Goal: Browse casually: Explore the website without a specific task or goal

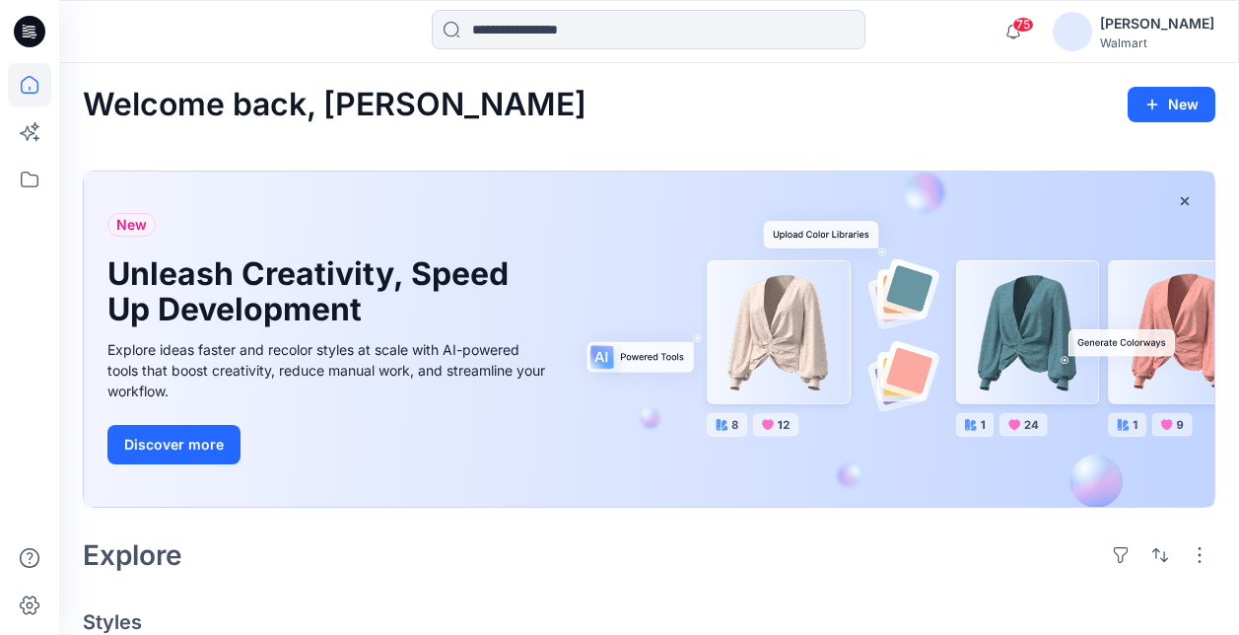
scroll to position [3125, 0]
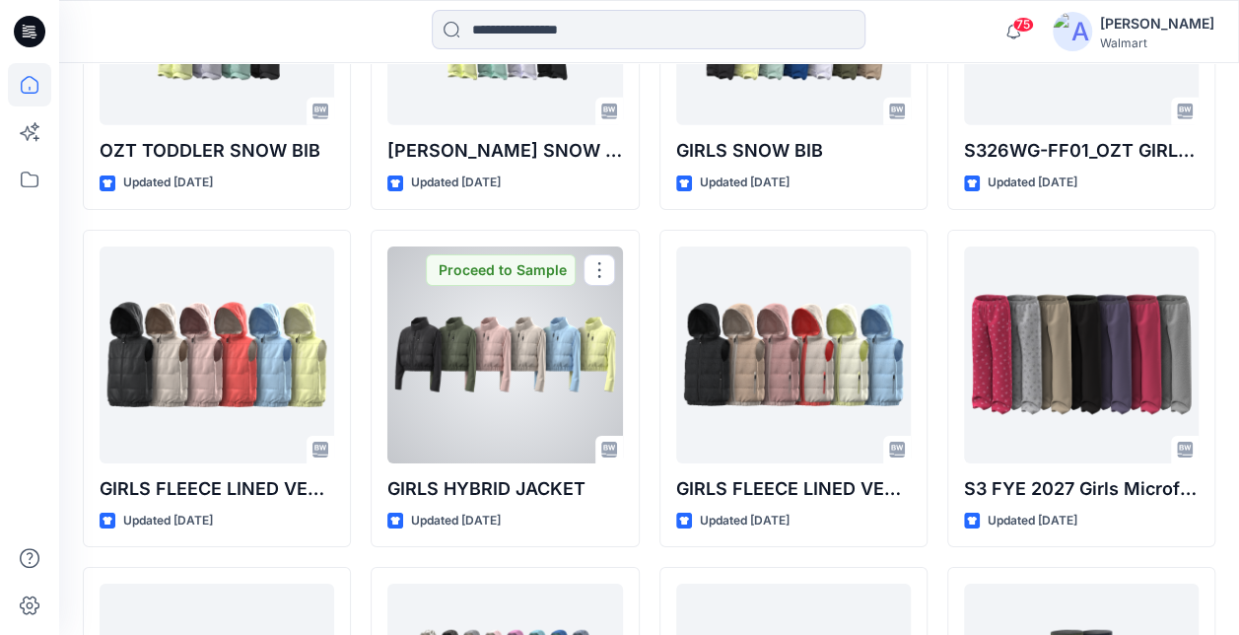
click at [550, 386] on div at bounding box center [504, 354] width 235 height 217
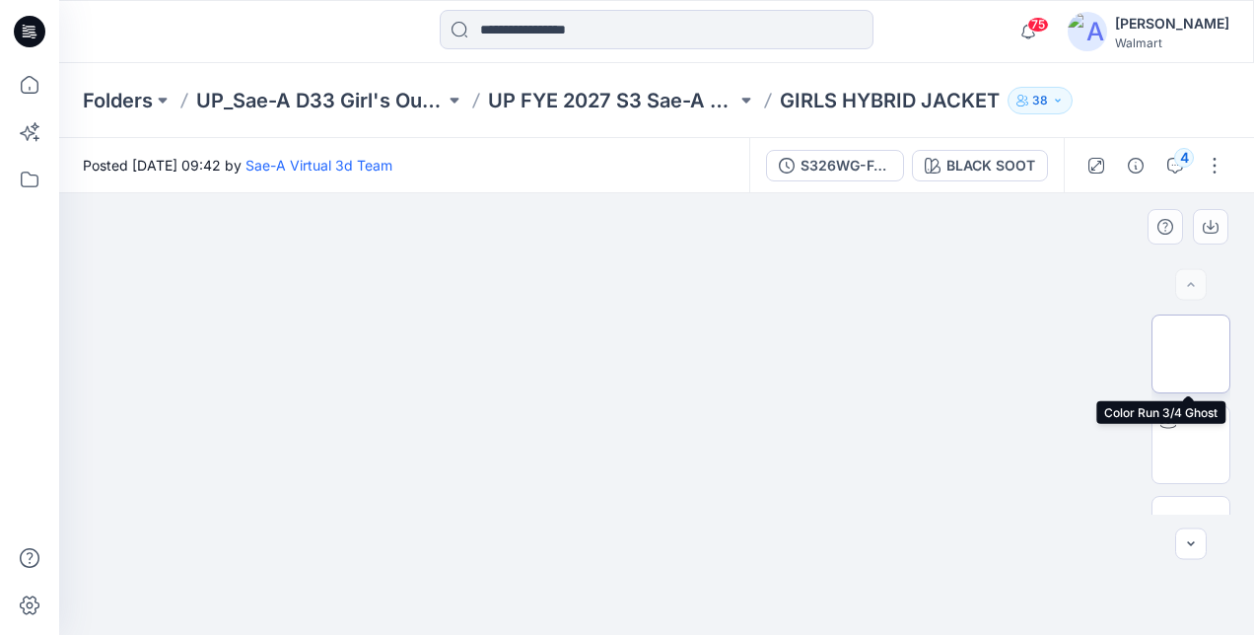
click at [1191, 354] on img at bounding box center [1191, 354] width 0 height 0
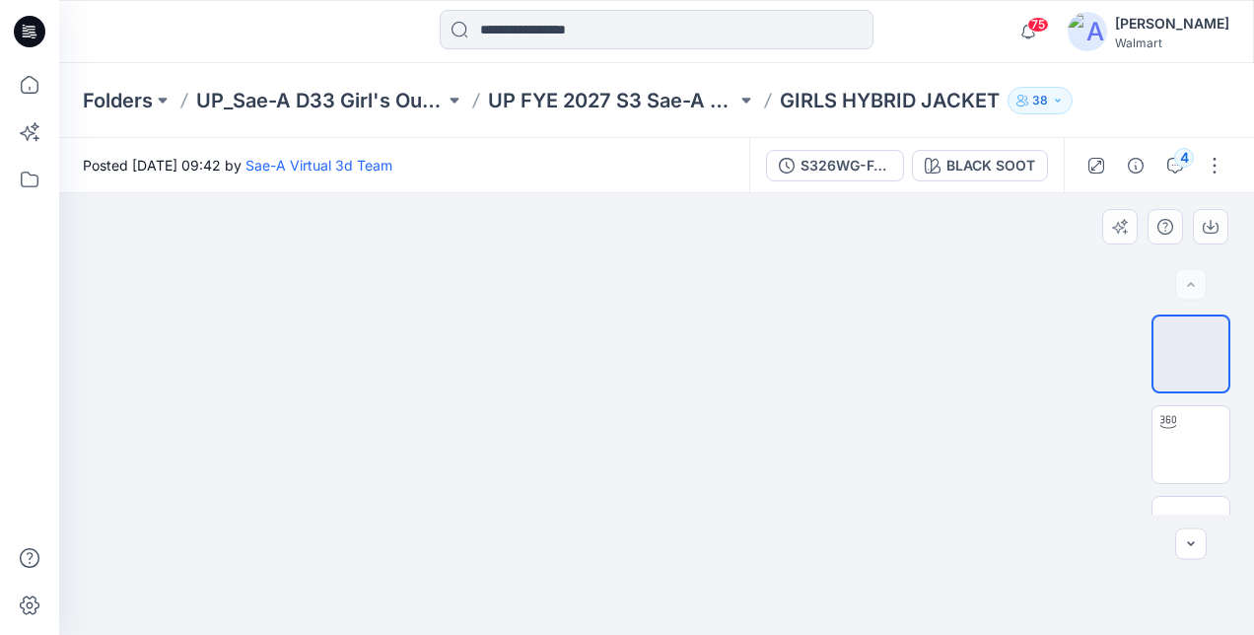
click at [897, 374] on div at bounding box center [656, 414] width 1195 height 442
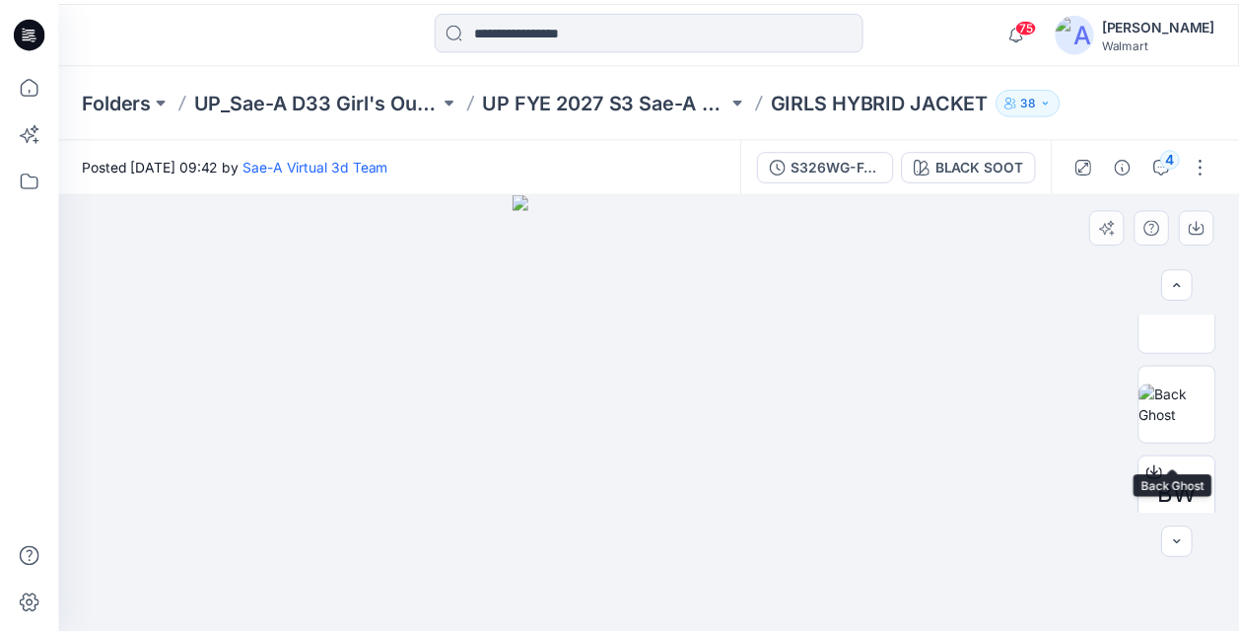
scroll to position [197, 0]
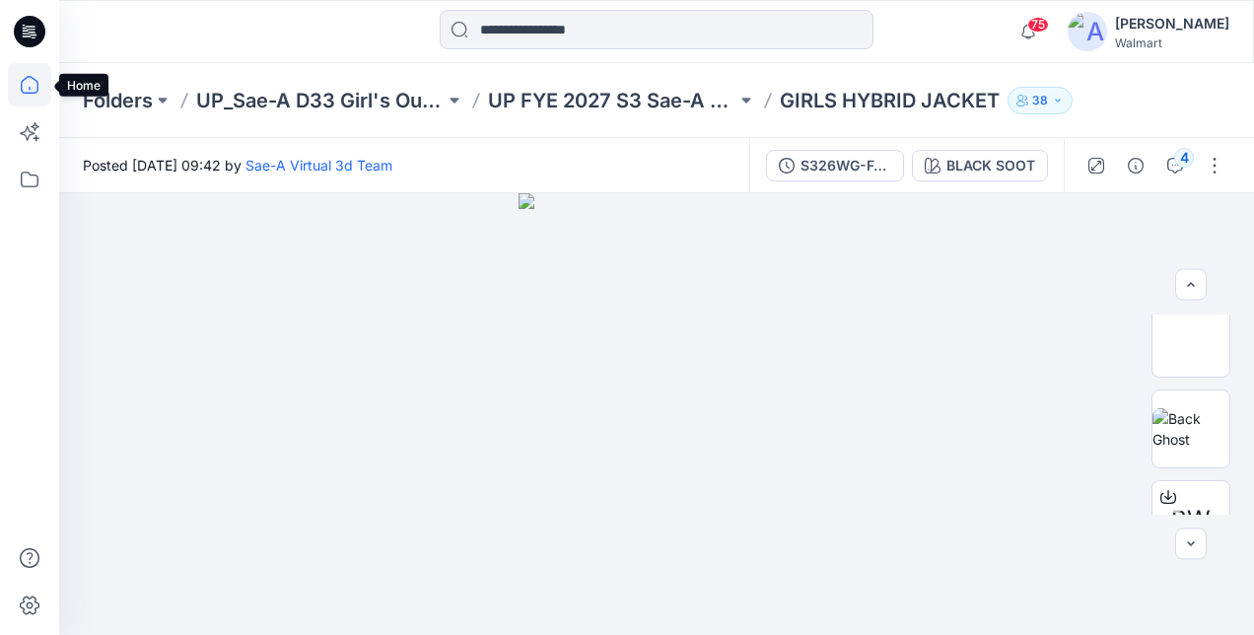
click at [32, 89] on icon at bounding box center [29, 84] width 43 height 43
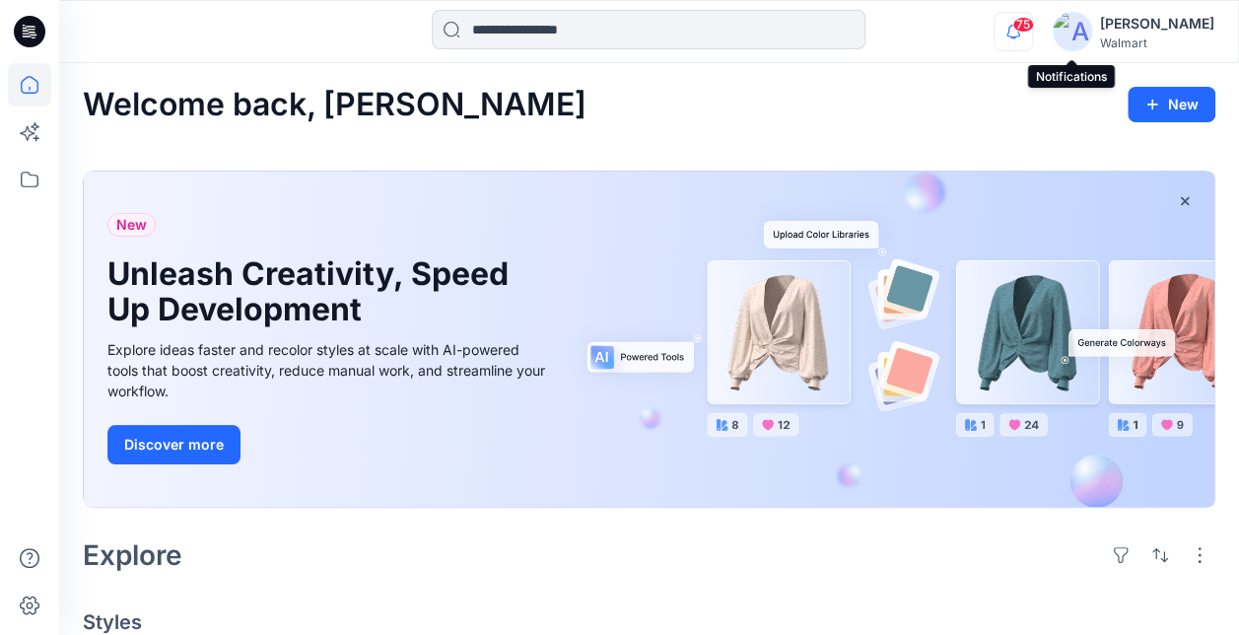
click at [1032, 34] on icon "button" at bounding box center [1013, 31] width 37 height 39
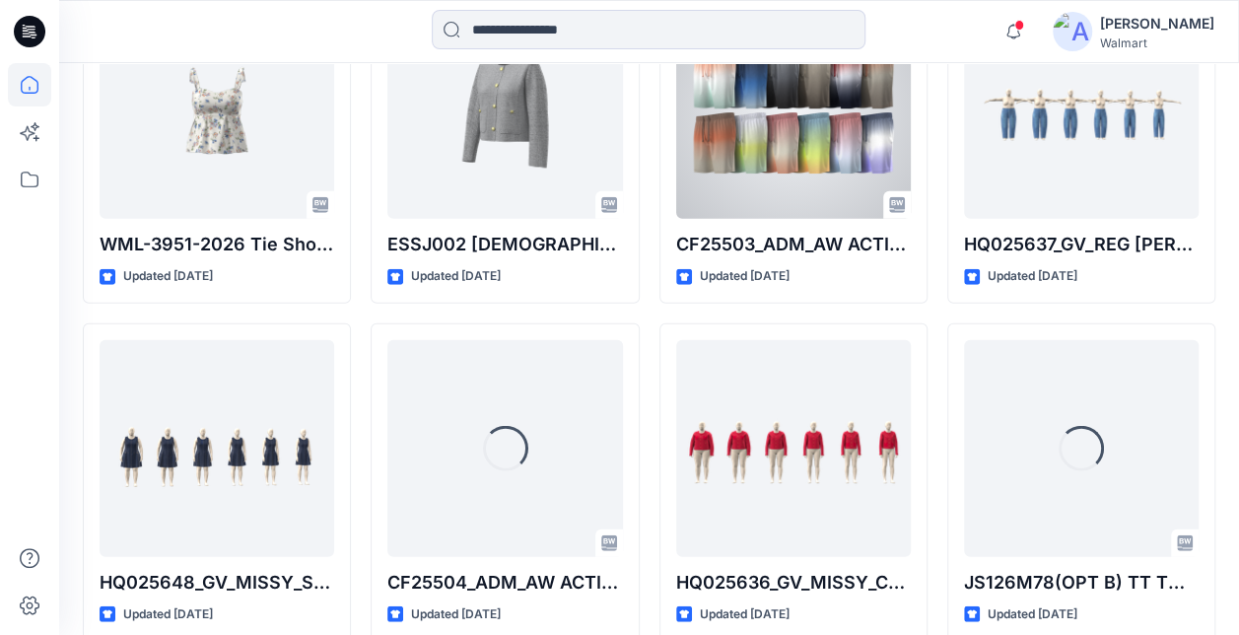
scroll to position [6160, 0]
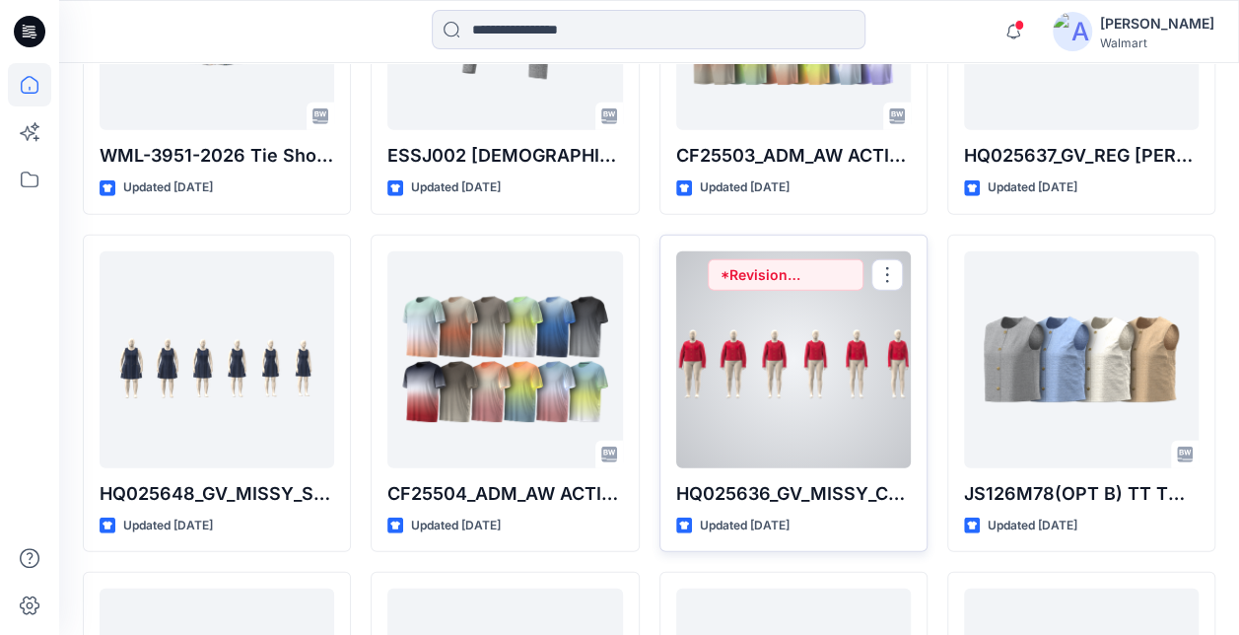
click at [747, 332] on div at bounding box center [793, 359] width 235 height 217
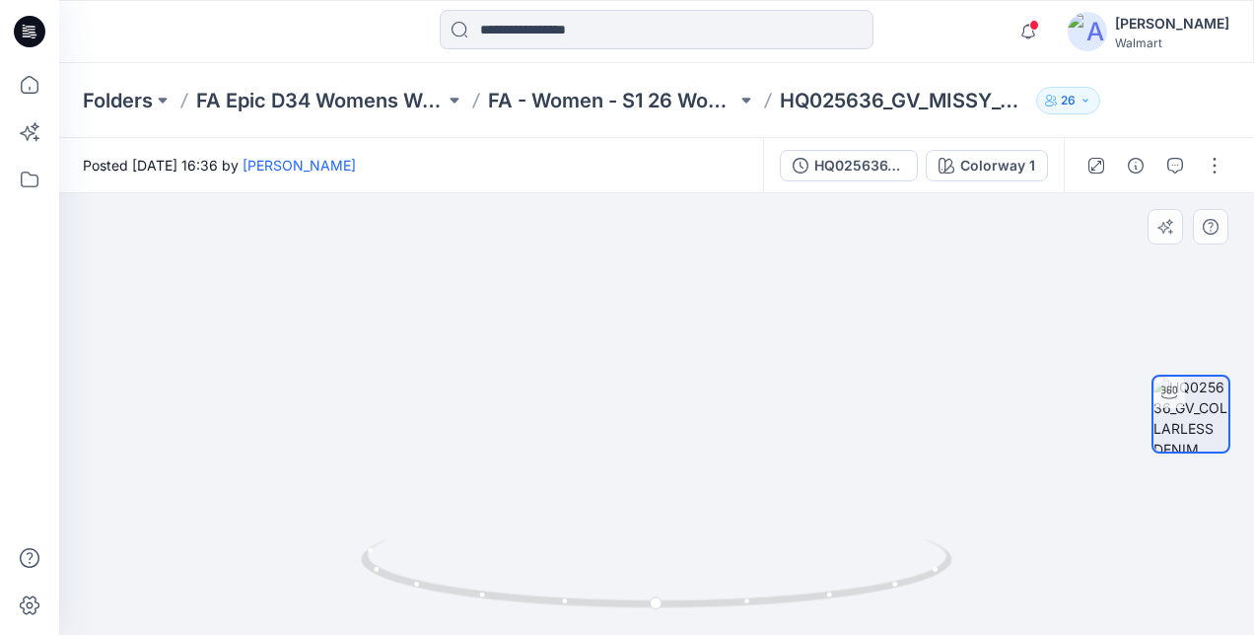
drag, startPoint x: 800, startPoint y: 469, endPoint x: 677, endPoint y: 474, distance: 123.3
click at [677, 474] on img at bounding box center [656, 325] width 804 height 620
drag, startPoint x: 772, startPoint y: 603, endPoint x: 818, endPoint y: 592, distance: 47.6
click at [818, 592] on icon at bounding box center [659, 576] width 596 height 74
click at [32, 82] on icon at bounding box center [29, 84] width 43 height 43
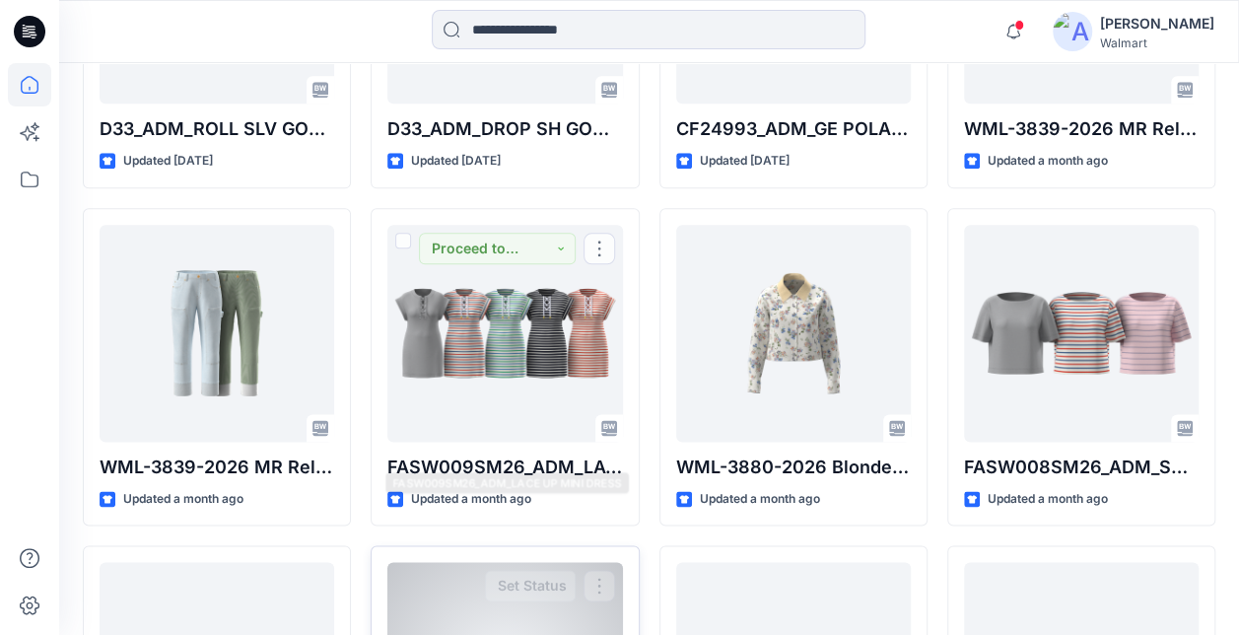
scroll to position [8649, 0]
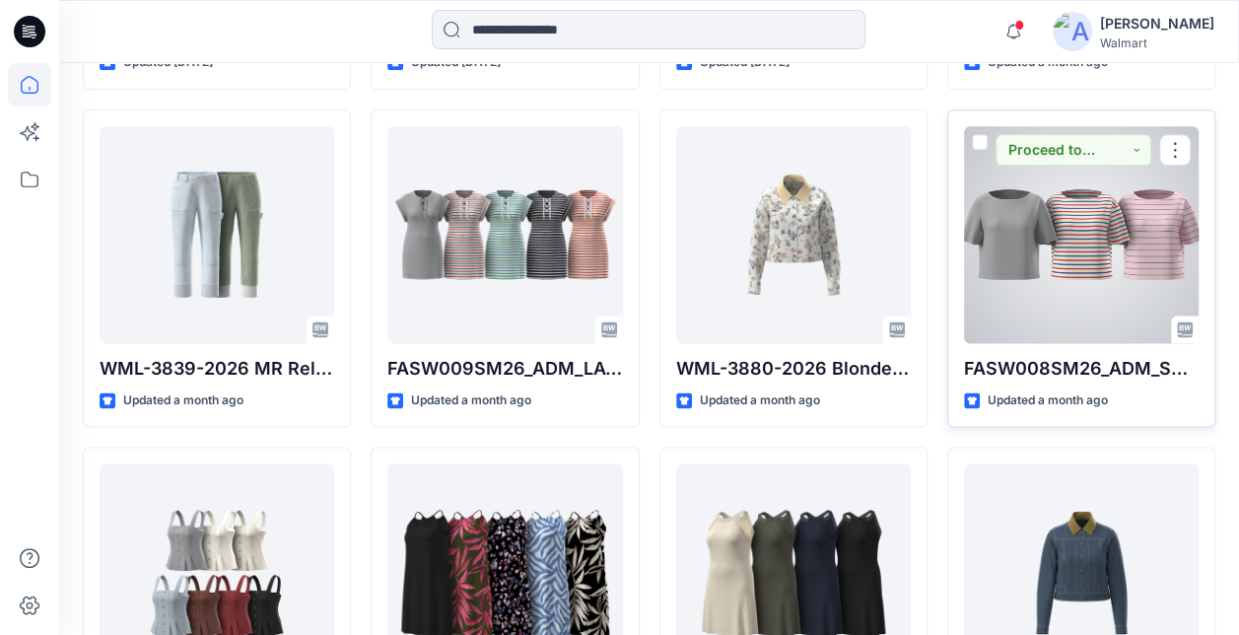
click at [1077, 219] on div at bounding box center [1081, 234] width 235 height 217
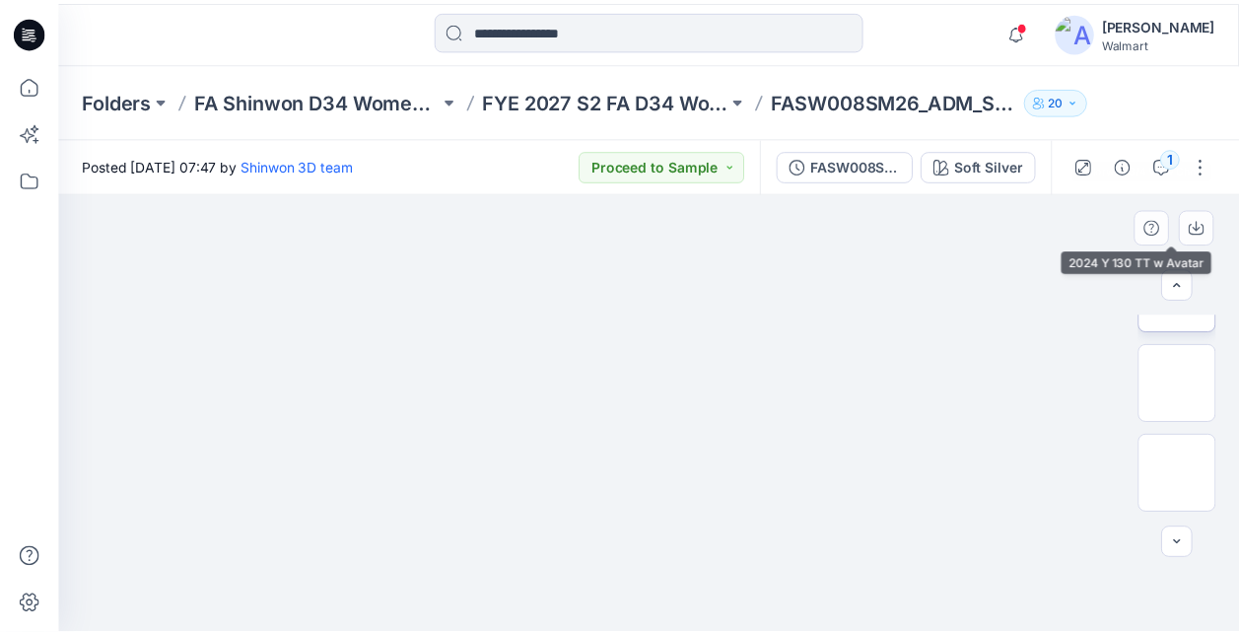
scroll to position [241, 0]
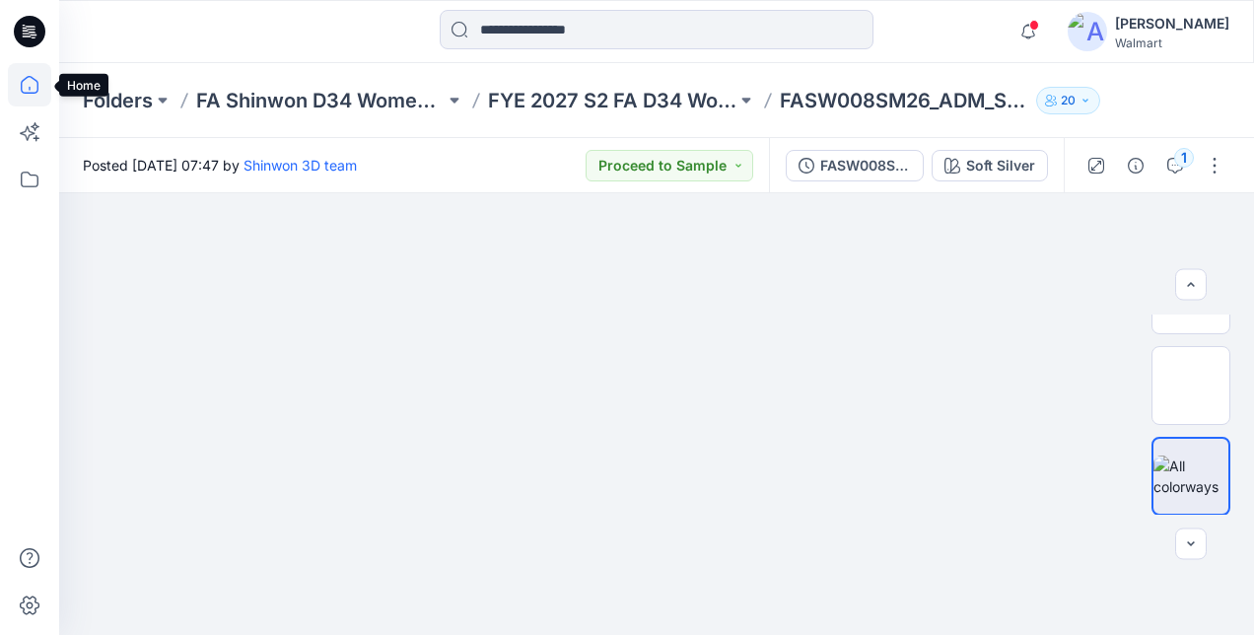
click at [30, 85] on icon at bounding box center [29, 84] width 43 height 43
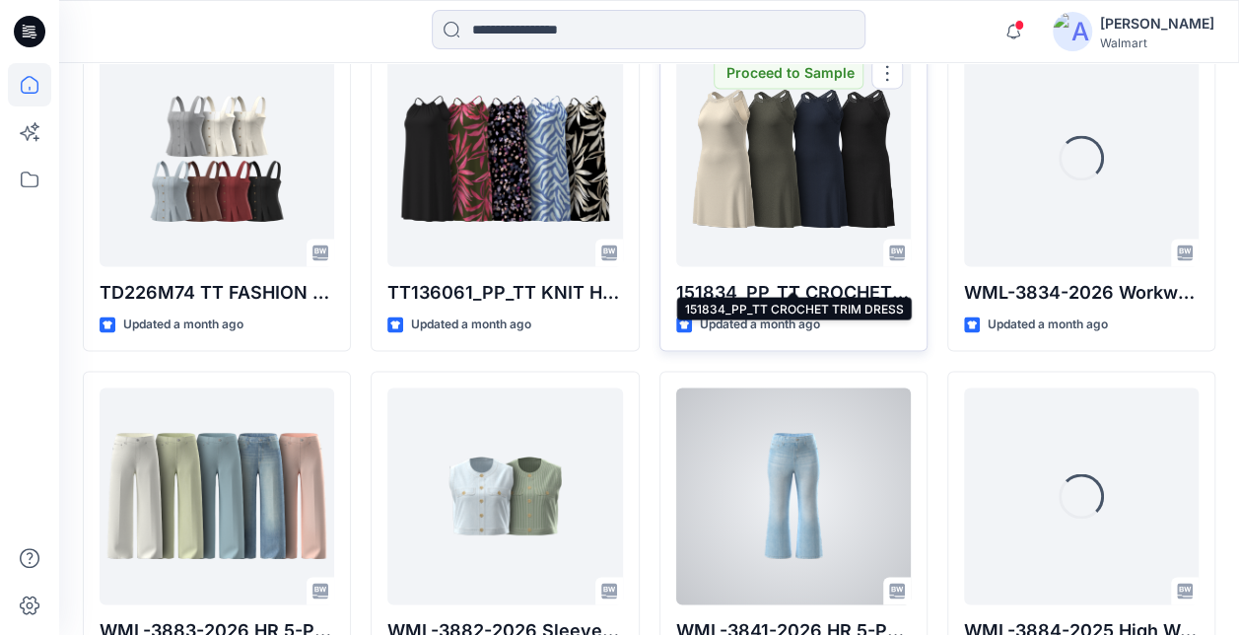
scroll to position [9093, 0]
